Goal: Task Accomplishment & Management: Use online tool/utility

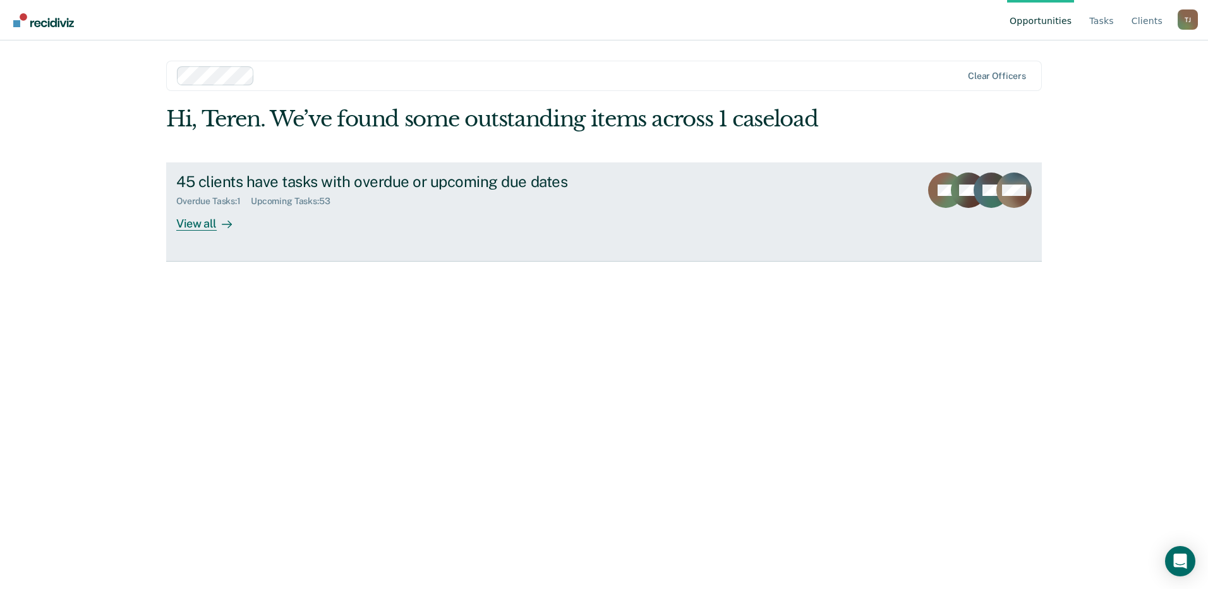
click at [201, 225] on div "View all" at bounding box center [211, 218] width 71 height 25
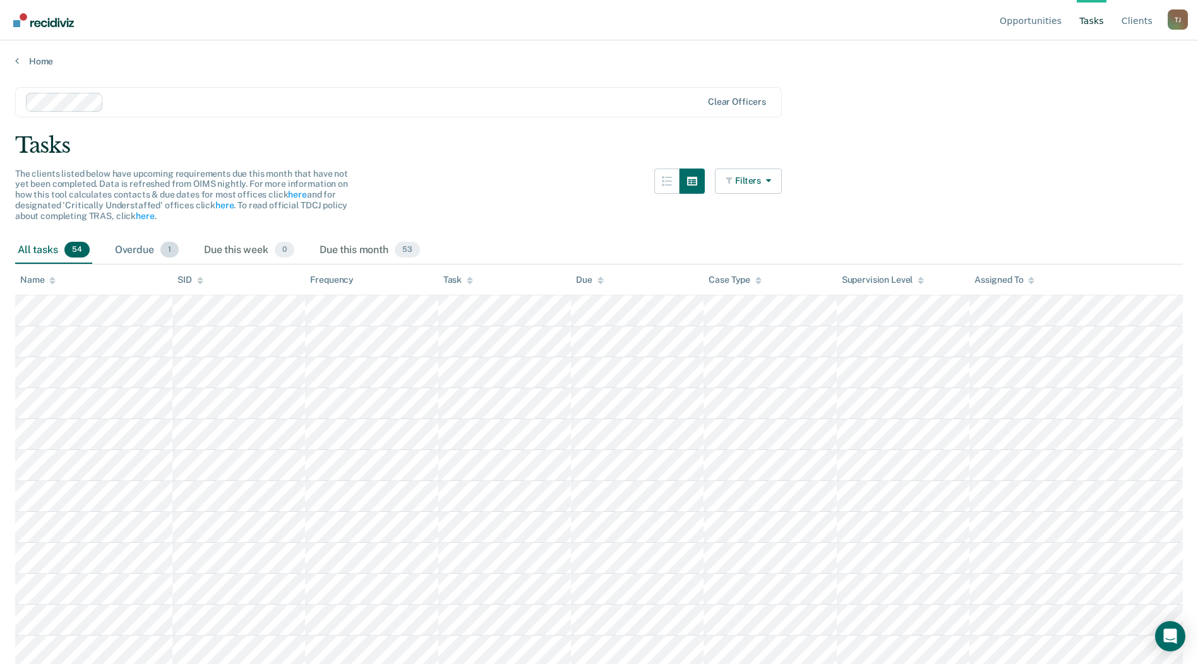
click at [146, 248] on div "Overdue 1" at bounding box center [146, 251] width 69 height 28
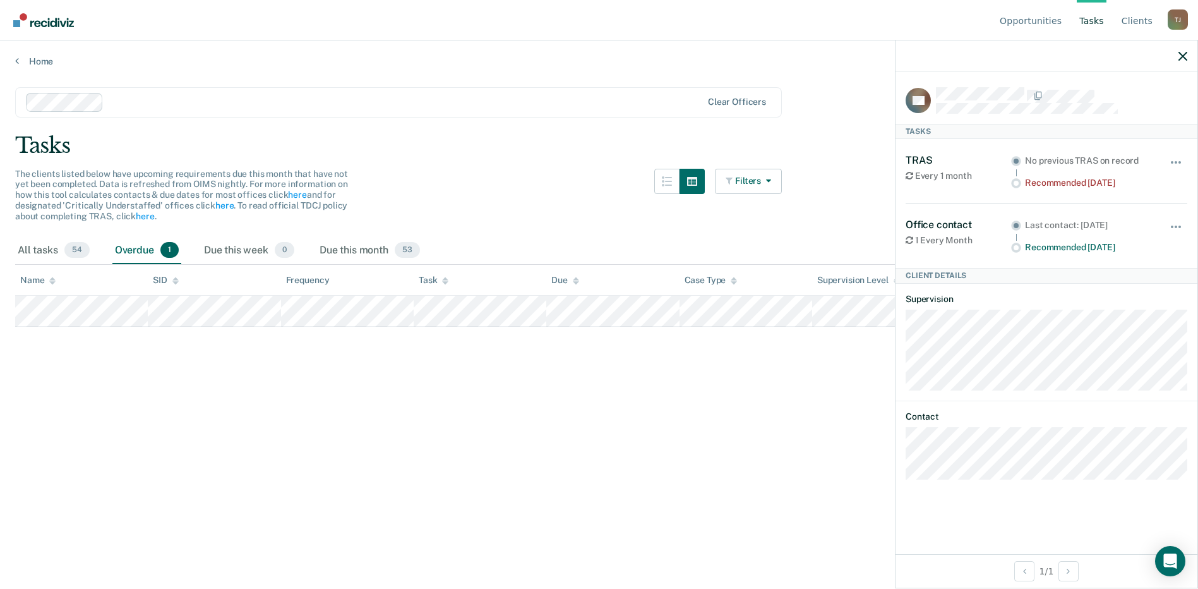
click at [15, 59] on div "Home" at bounding box center [599, 53] width 1198 height 27
click at [21, 62] on link "Home" at bounding box center [599, 61] width 1168 height 11
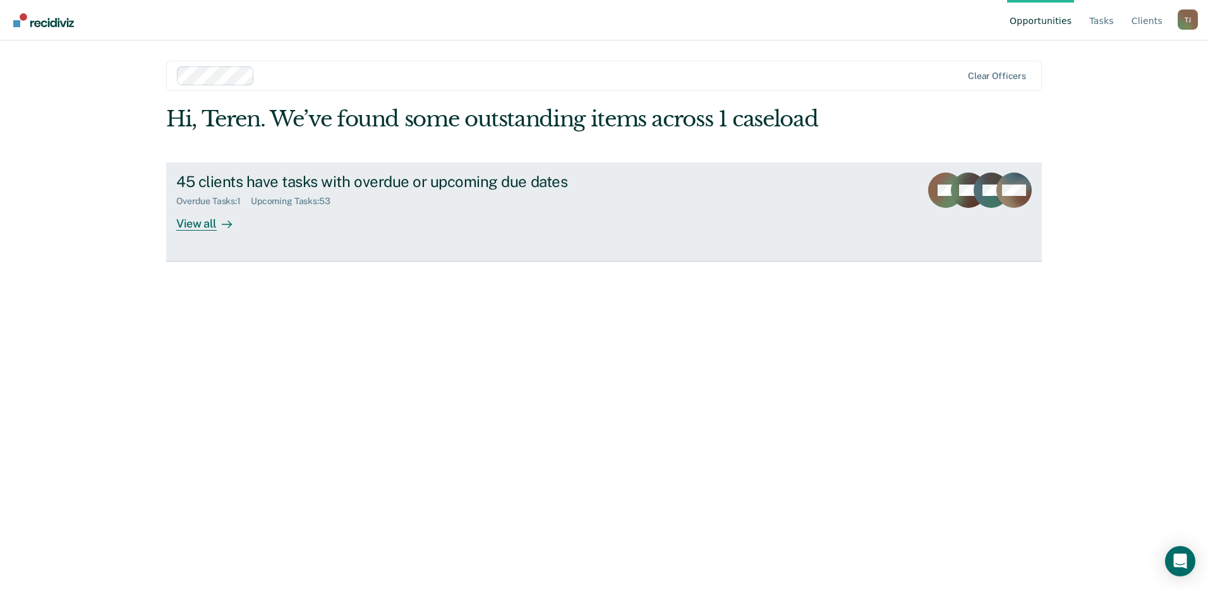
click at [195, 222] on div "View all" at bounding box center [211, 218] width 71 height 25
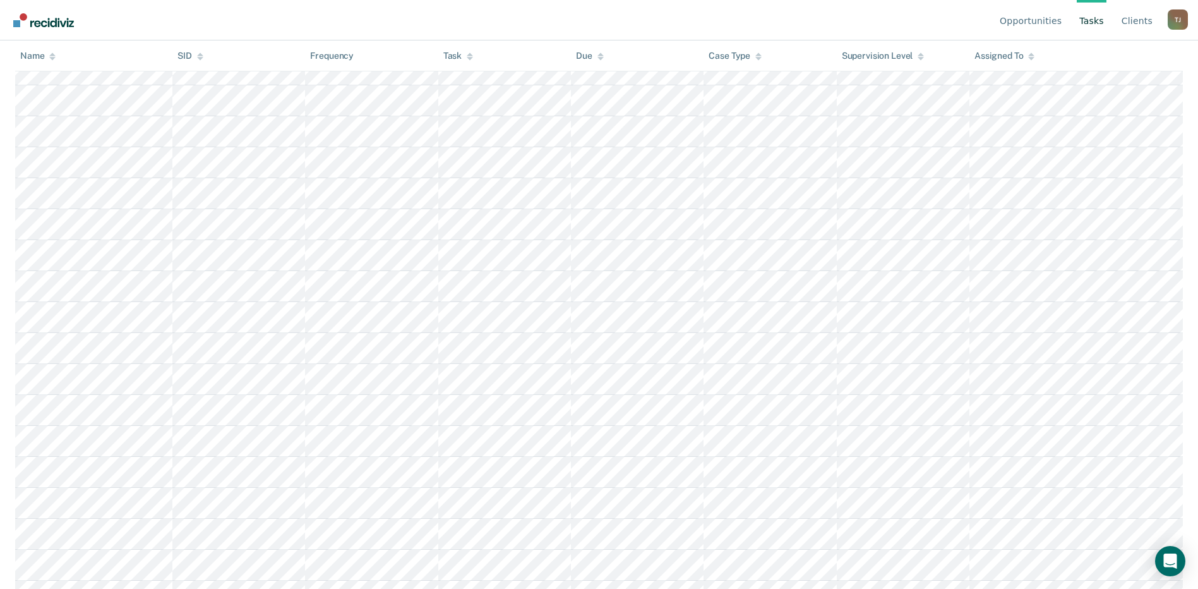
scroll to position [1378, 0]
click at [1143, 17] on link "Client s" at bounding box center [1137, 20] width 36 height 40
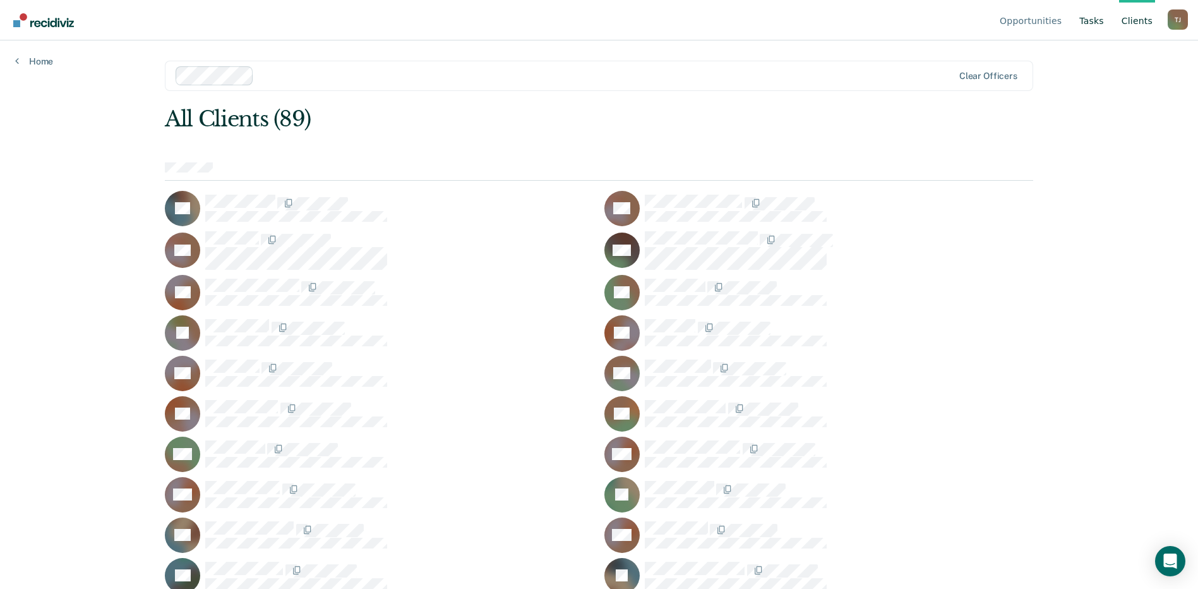
click at [1094, 25] on link "Tasks" at bounding box center [1092, 20] width 30 height 40
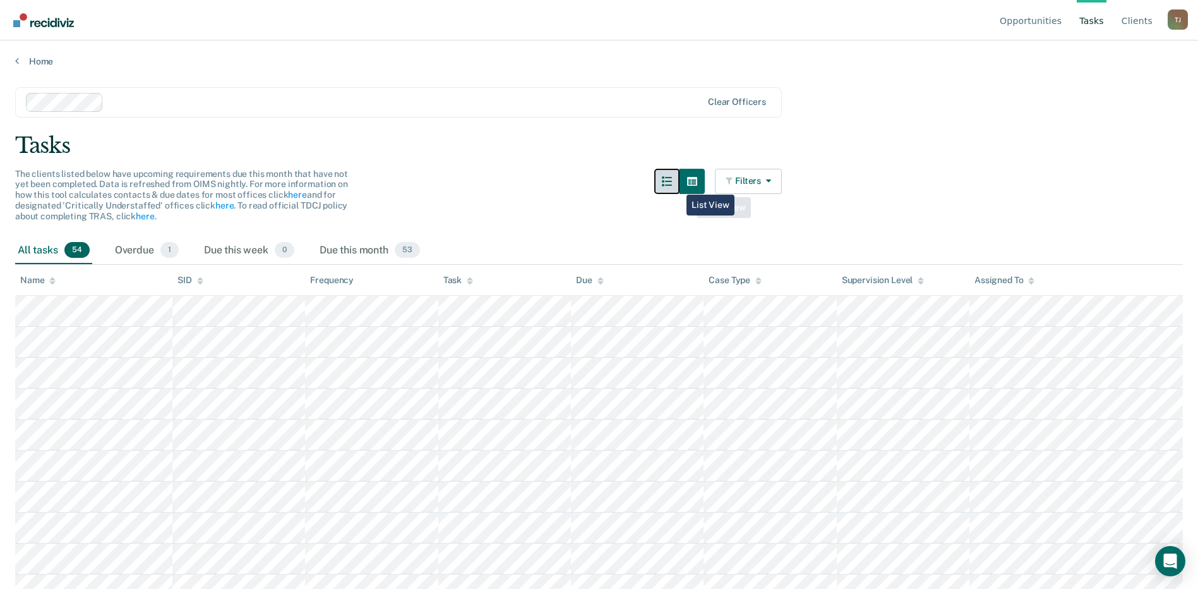
click at [672, 185] on icon "button" at bounding box center [667, 181] width 10 height 10
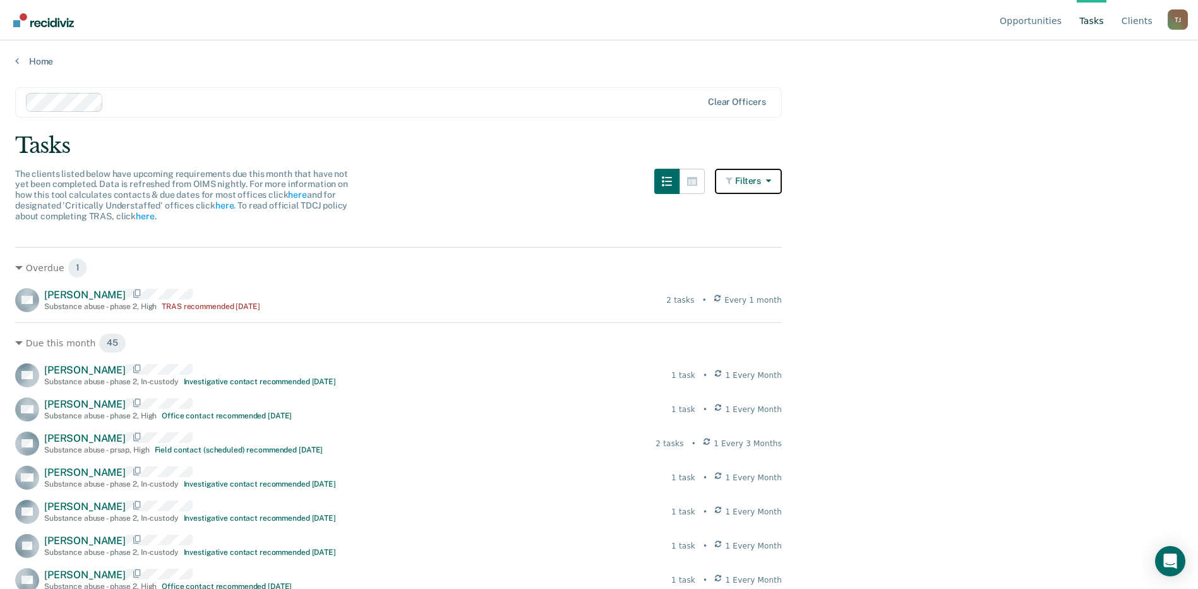
click at [746, 181] on button "Filters" at bounding box center [748, 181] width 67 height 25
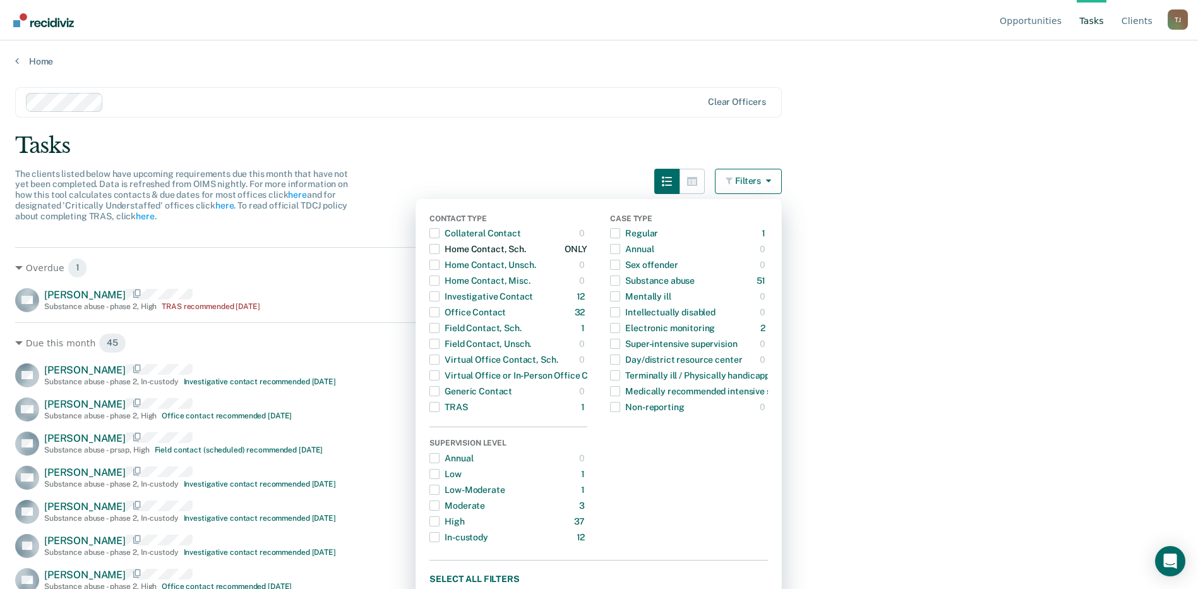
click at [440, 248] on span "Dropdown Menu" at bounding box center [434, 249] width 10 height 10
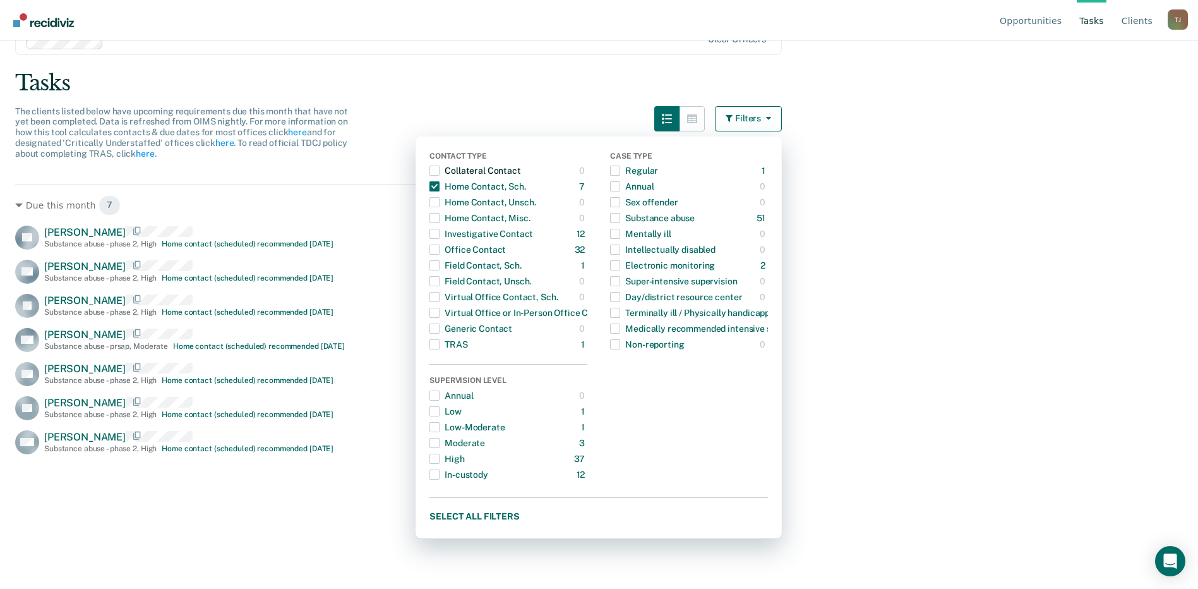
scroll to position [63, 0]
click at [440, 234] on span "Dropdown Menu" at bounding box center [434, 233] width 10 height 10
